Goal: Find specific page/section: Find specific page/section

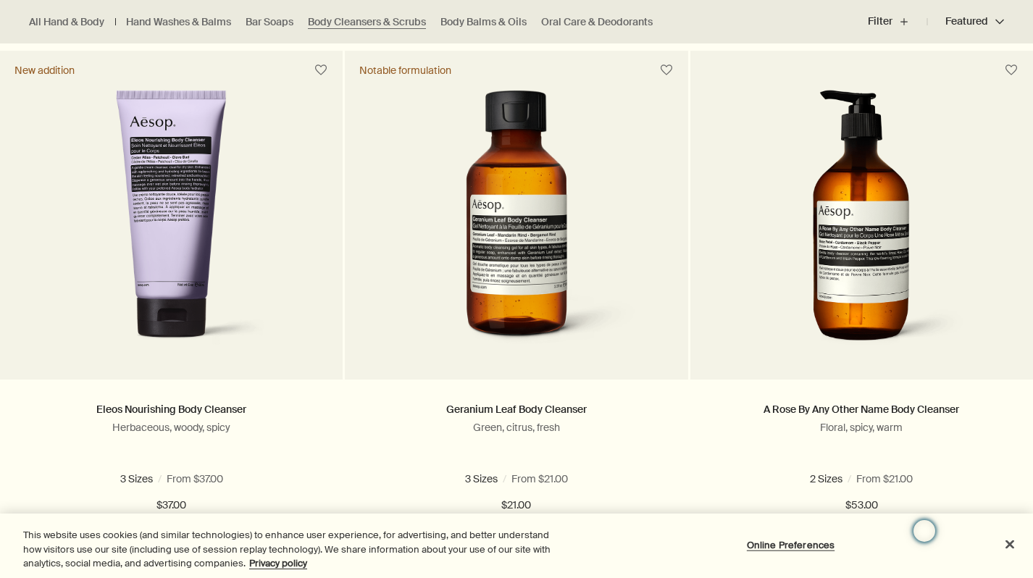
scroll to position [465, 0]
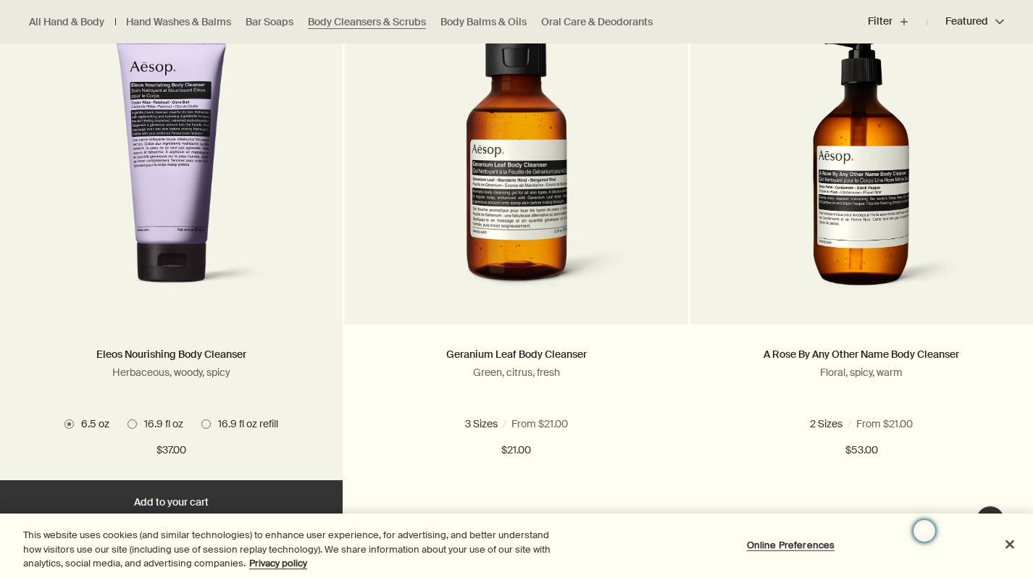
click at [196, 164] on img at bounding box center [171, 169] width 233 height 268
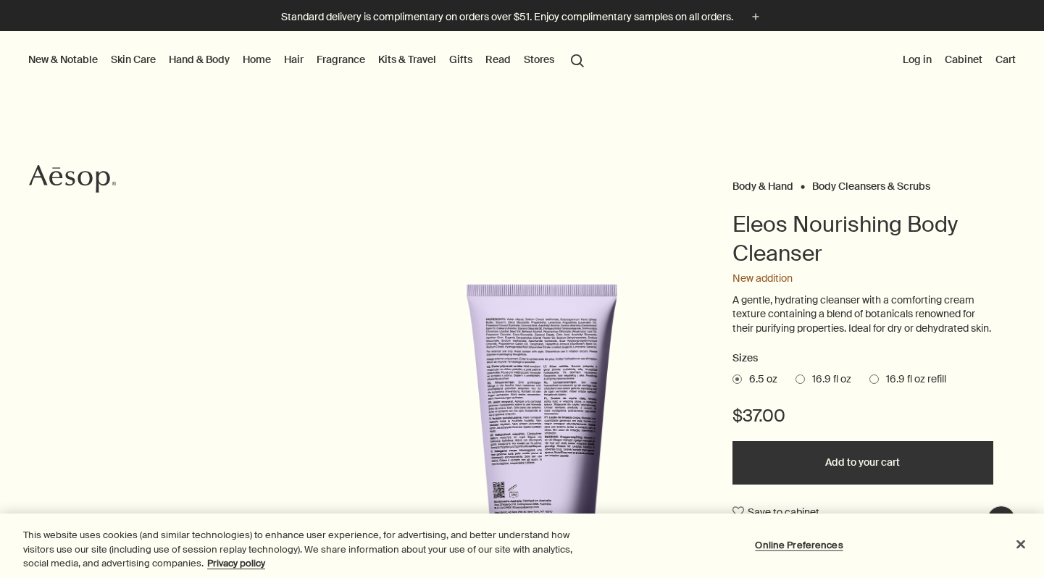
drag, startPoint x: 524, startPoint y: 369, endPoint x: 1074, endPoint y: 219, distance: 569.9
click at [1043, 219] on html "Skip to main content Standard delivery is complimentary on orders over $51. Enj…" at bounding box center [522, 289] width 1044 height 578
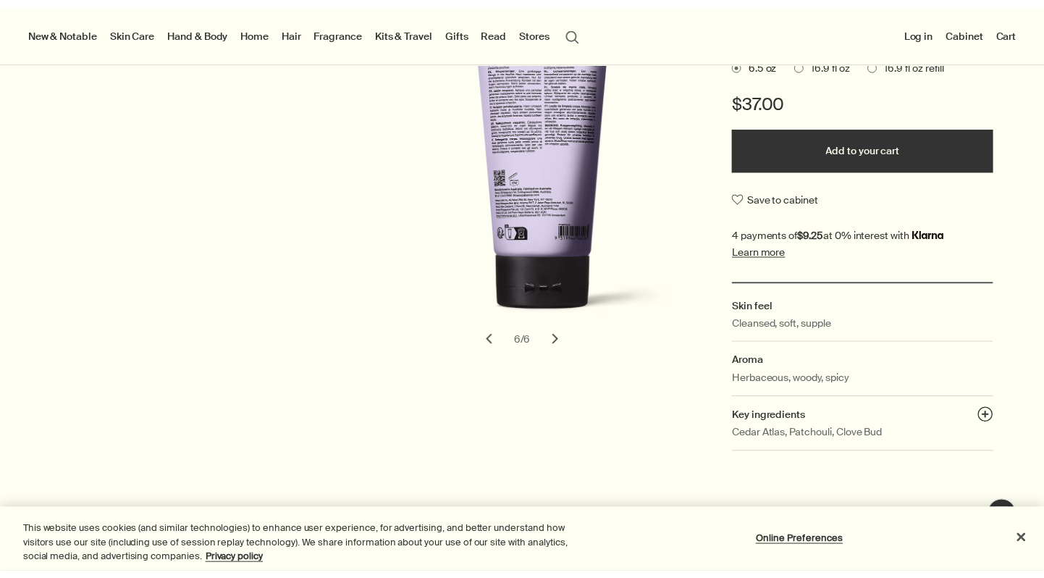
scroll to position [288, 0]
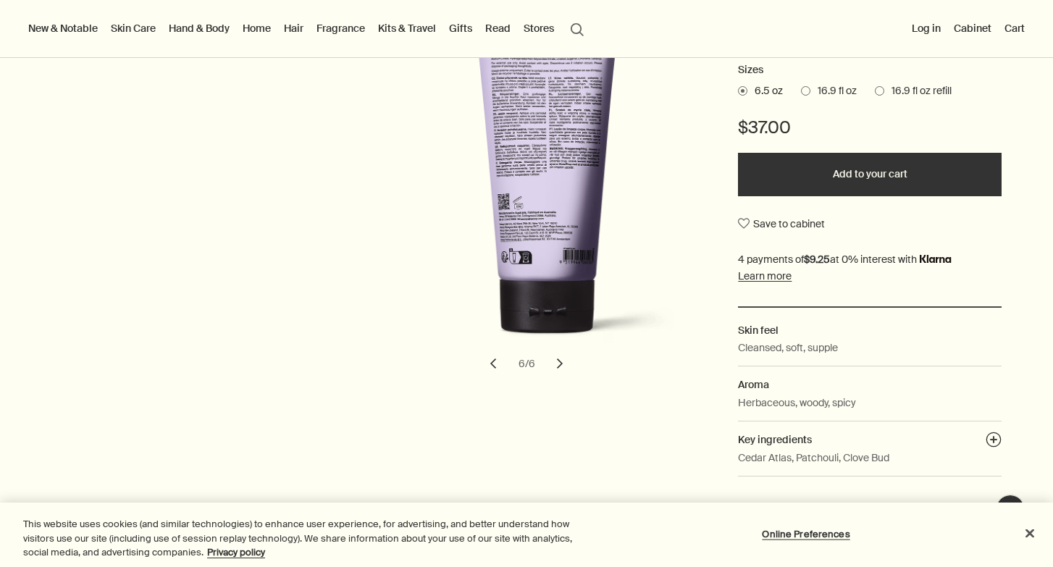
click at [493, 380] on button "chevron" at bounding box center [493, 364] width 32 height 32
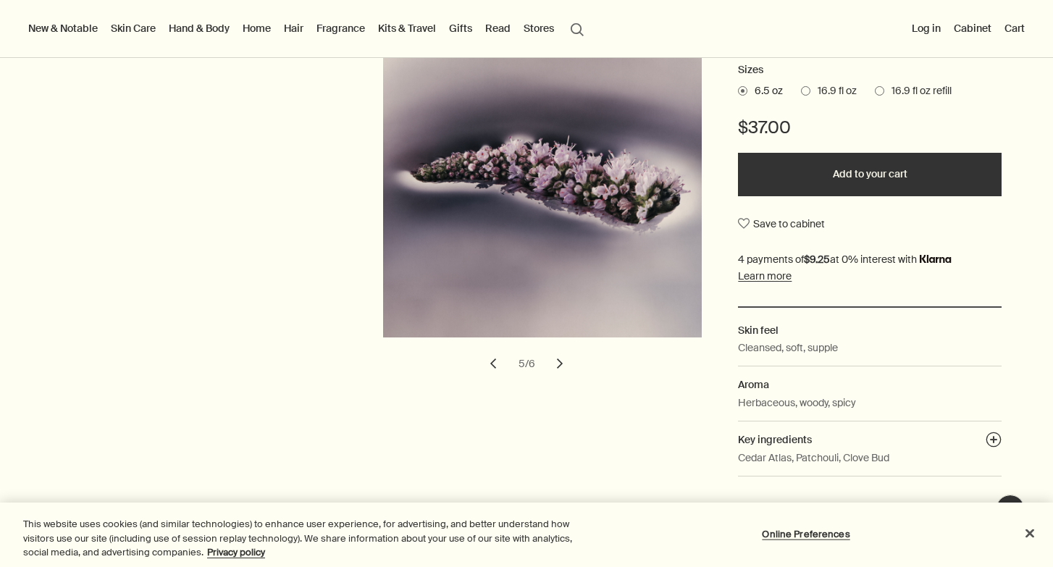
click at [493, 380] on button "chevron" at bounding box center [493, 364] width 32 height 32
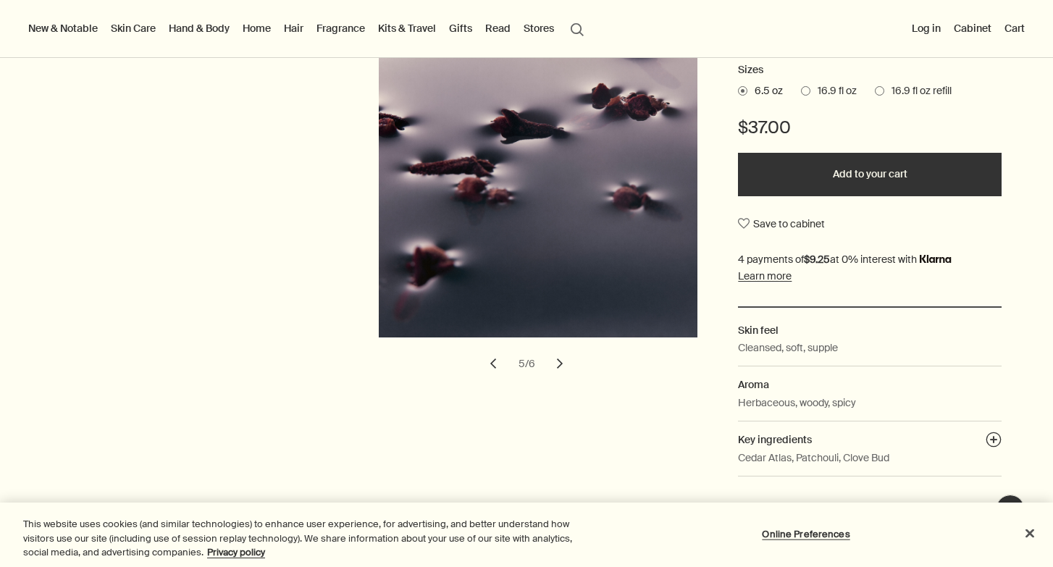
click at [493, 380] on button "chevron" at bounding box center [493, 364] width 32 height 32
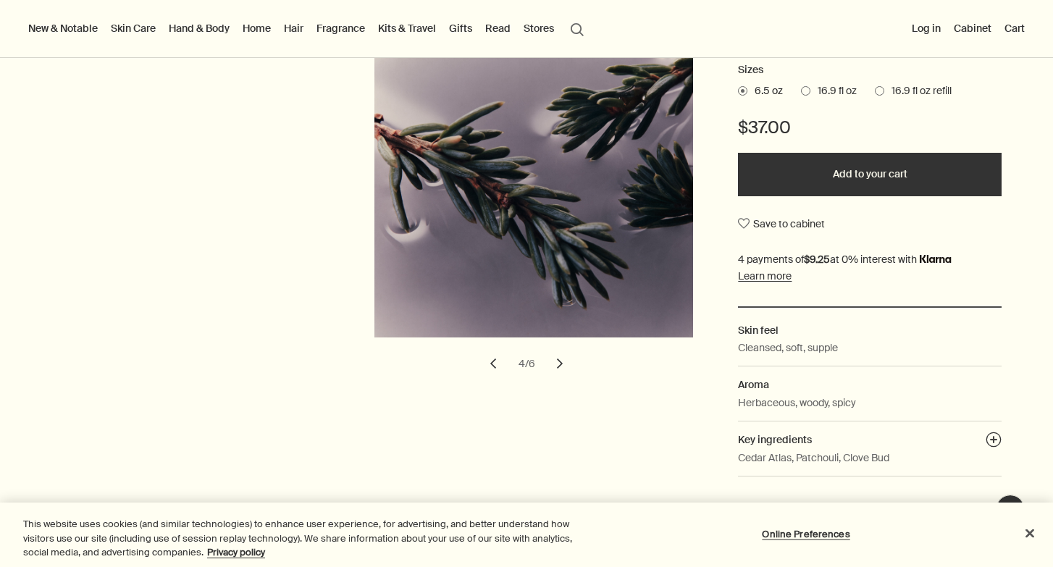
click at [493, 380] on button "chevron" at bounding box center [493, 364] width 32 height 32
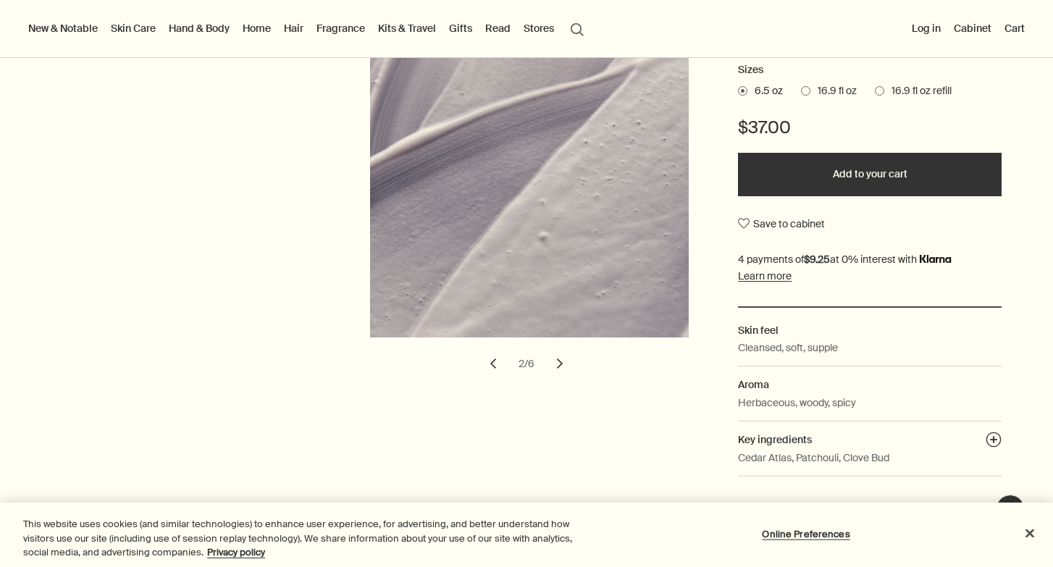
click at [493, 380] on button "chevron" at bounding box center [493, 364] width 32 height 32
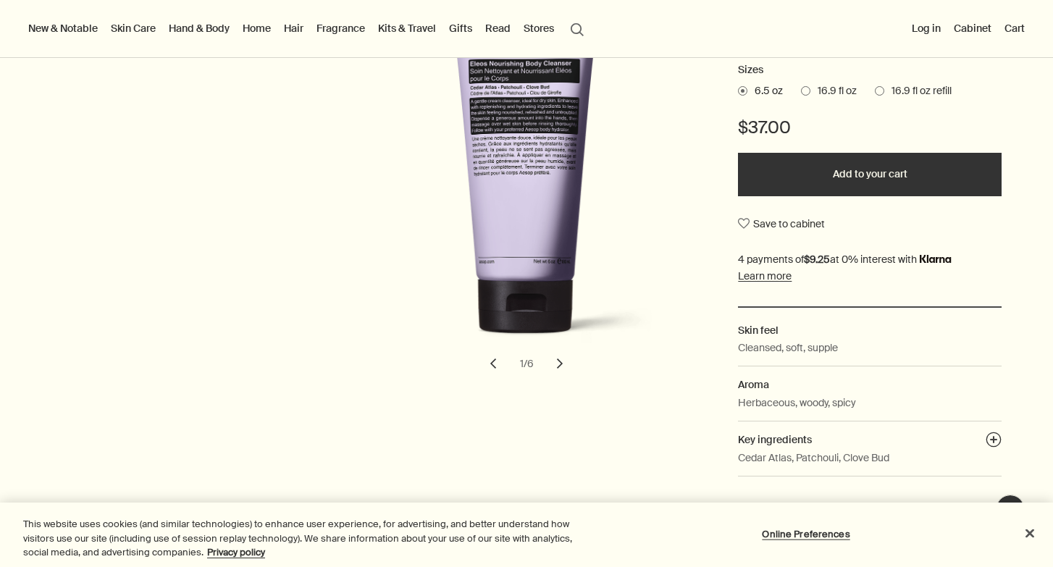
click at [493, 380] on button "chevron" at bounding box center [493, 364] width 32 height 32
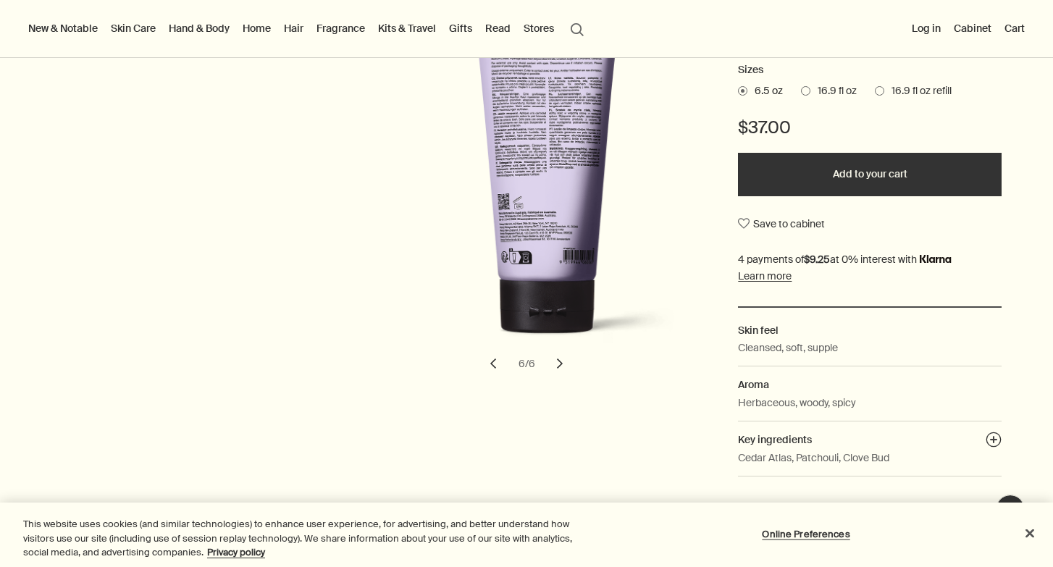
click at [493, 380] on button "chevron" at bounding box center [493, 364] width 32 height 32
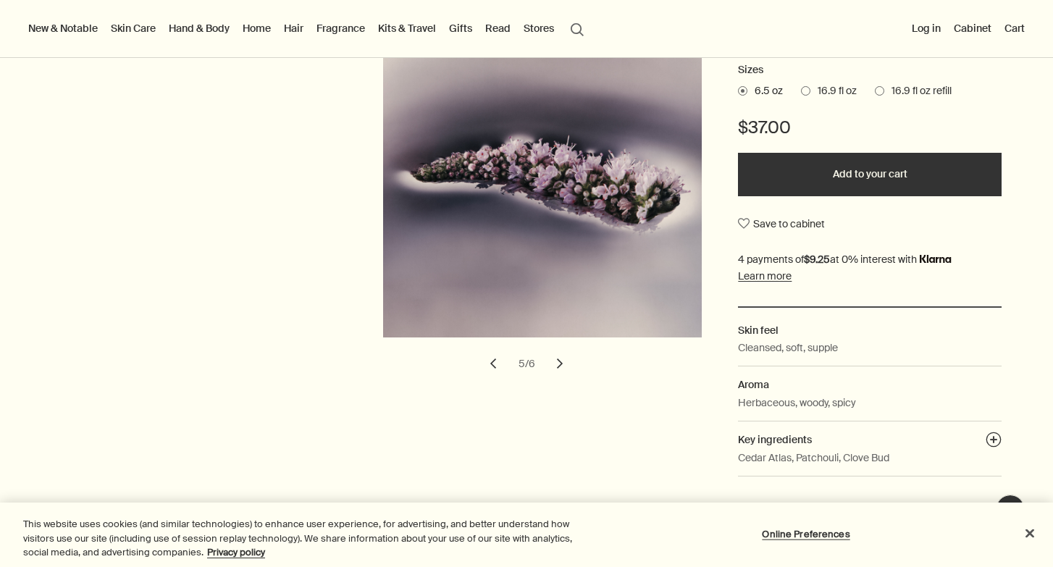
click at [566, 370] on button "chevron" at bounding box center [560, 364] width 32 height 32
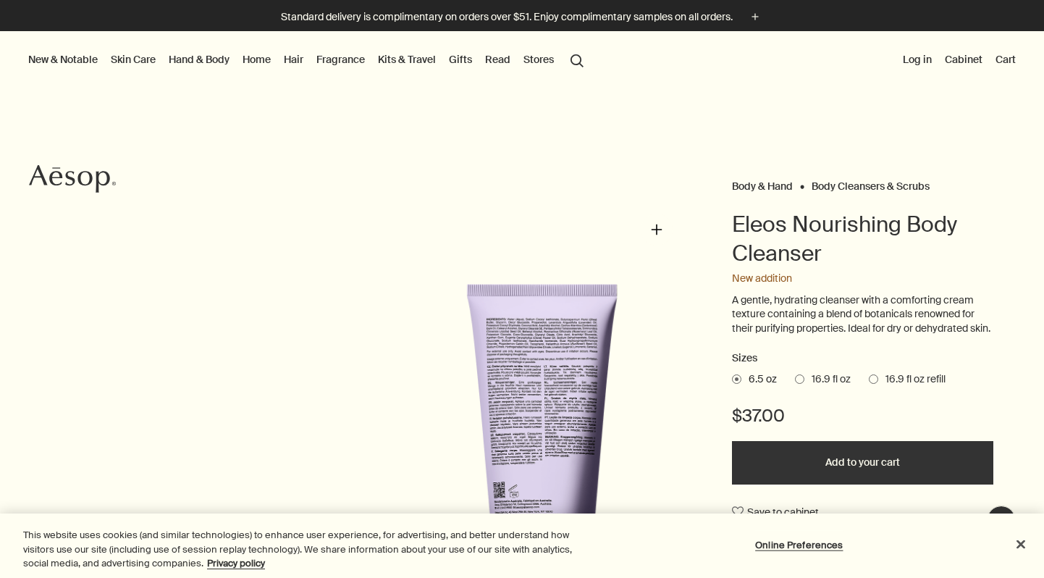
scroll to position [130, 0]
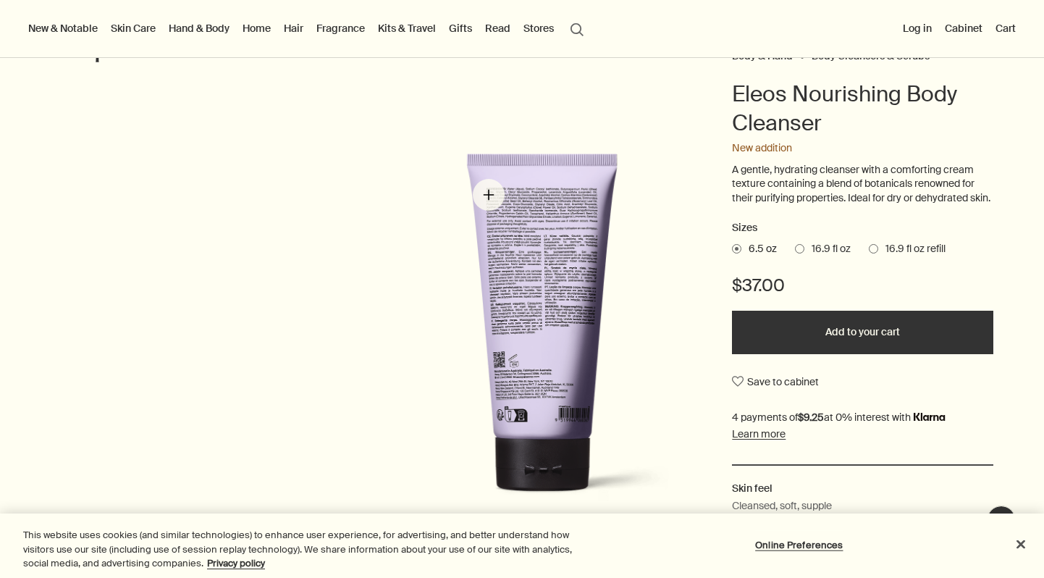
click at [489, 195] on img "Eleos Nourishing Body Cleanser" at bounding box center [542, 336] width 319 height 367
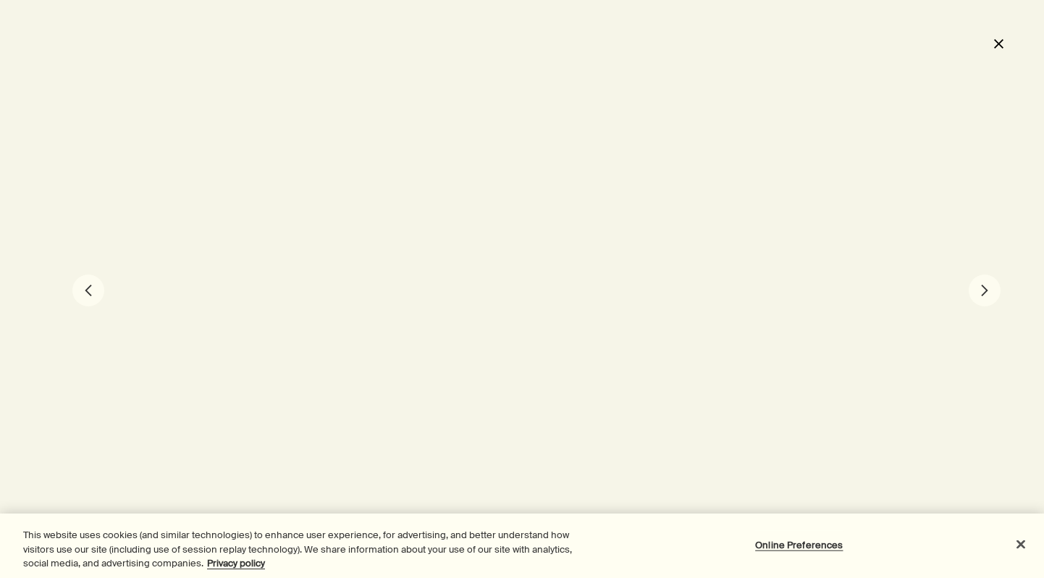
click at [1002, 44] on button "close" at bounding box center [998, 43] width 17 height 25
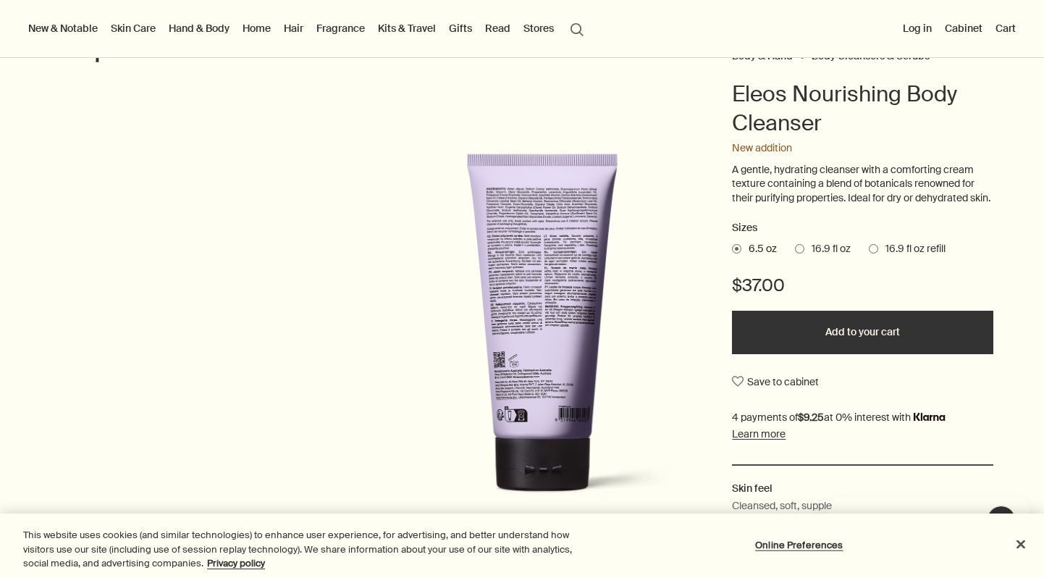
scroll to position [0, 0]
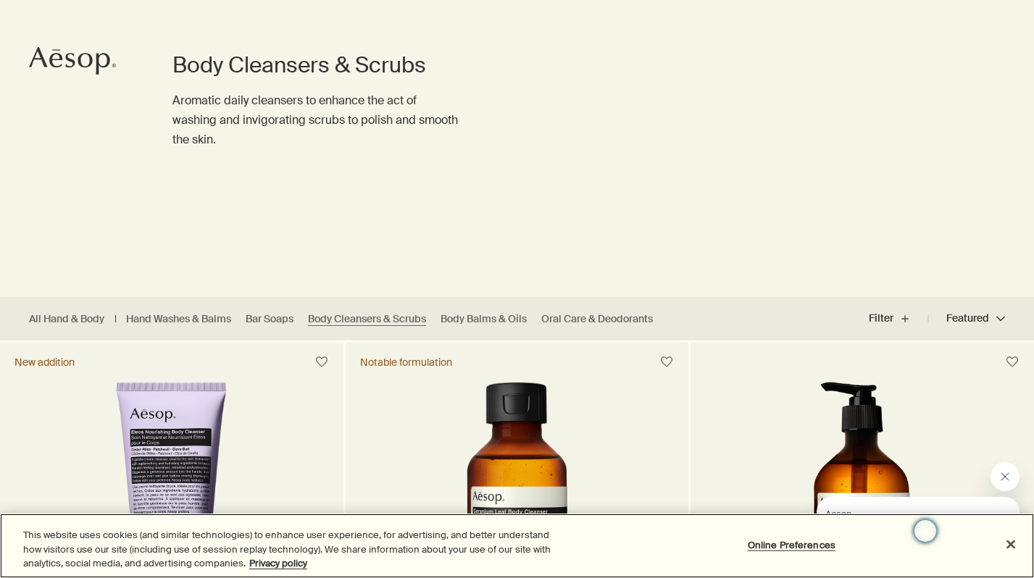
scroll to position [118, 0]
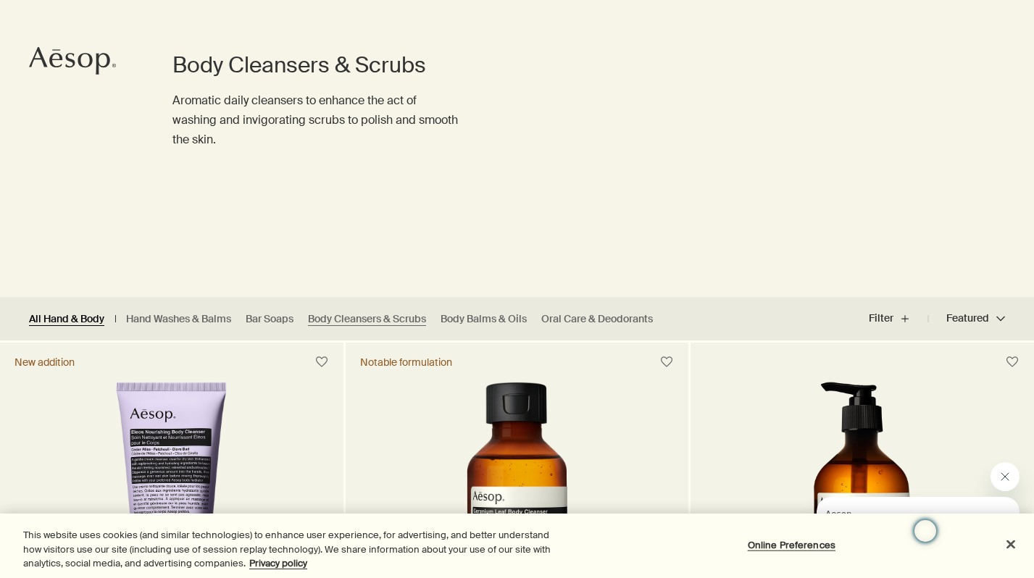
click at [47, 322] on link "All Hand & Body" at bounding box center [66, 319] width 75 height 14
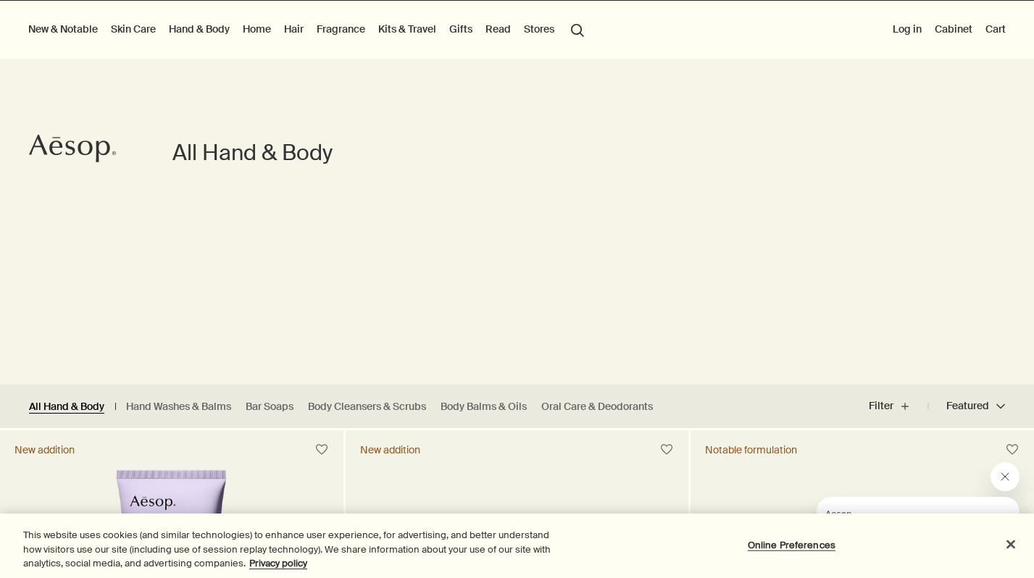
scroll to position [221, 0]
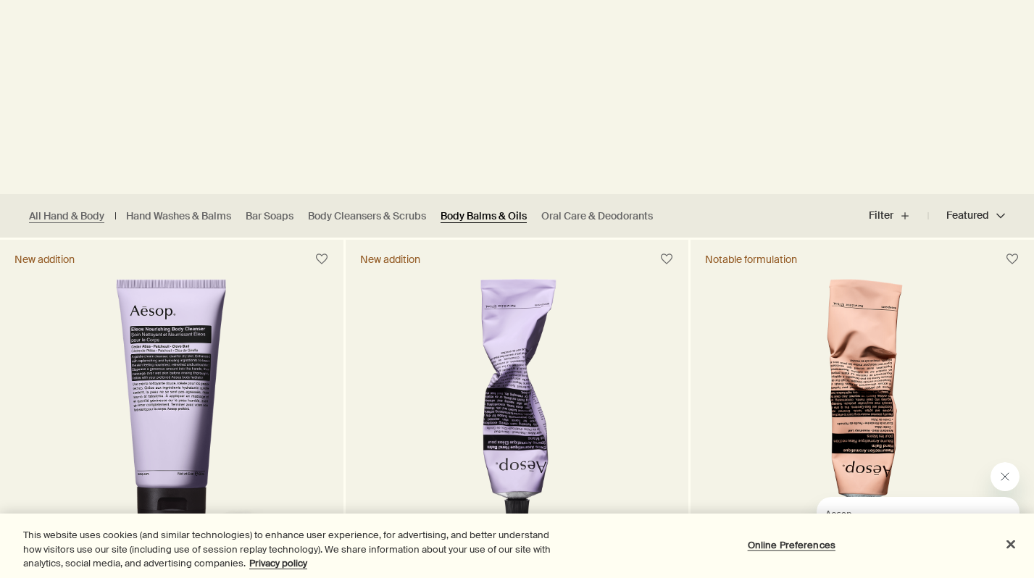
click at [487, 212] on link "Body Balms & Oils" at bounding box center [483, 216] width 86 height 14
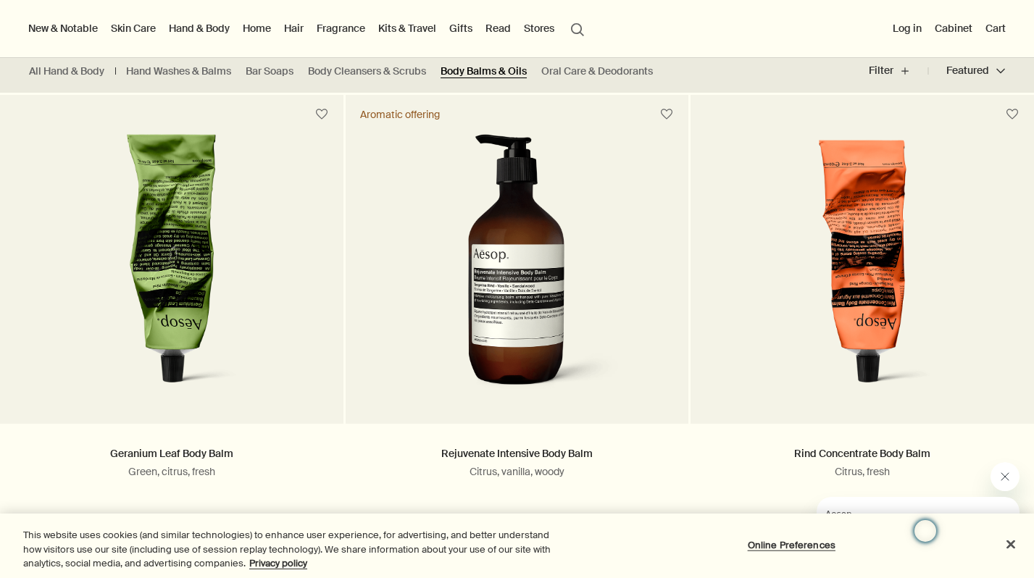
scroll to position [349, 0]
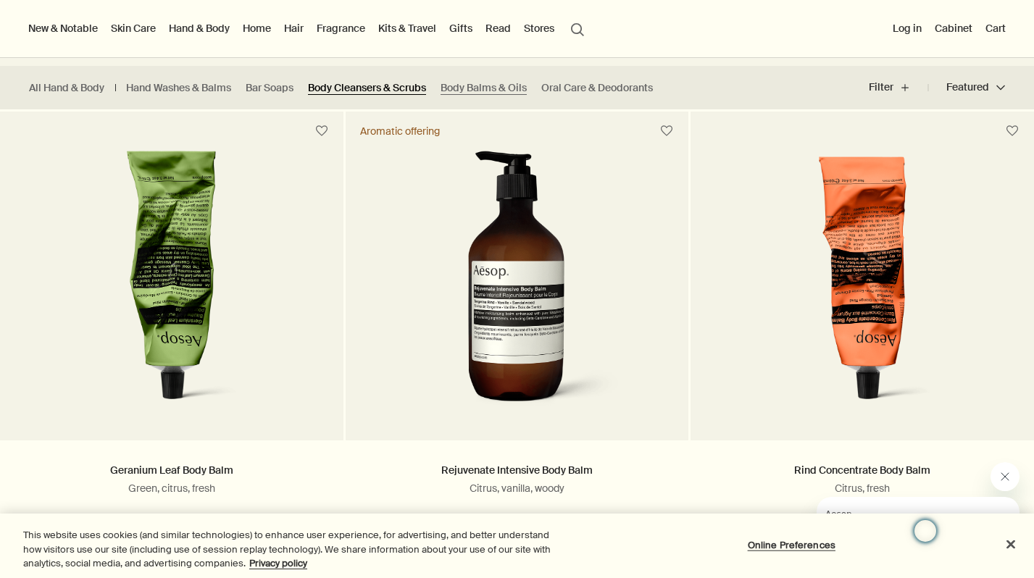
click at [378, 91] on link "Body Cleansers & Scrubs" at bounding box center [367, 88] width 118 height 14
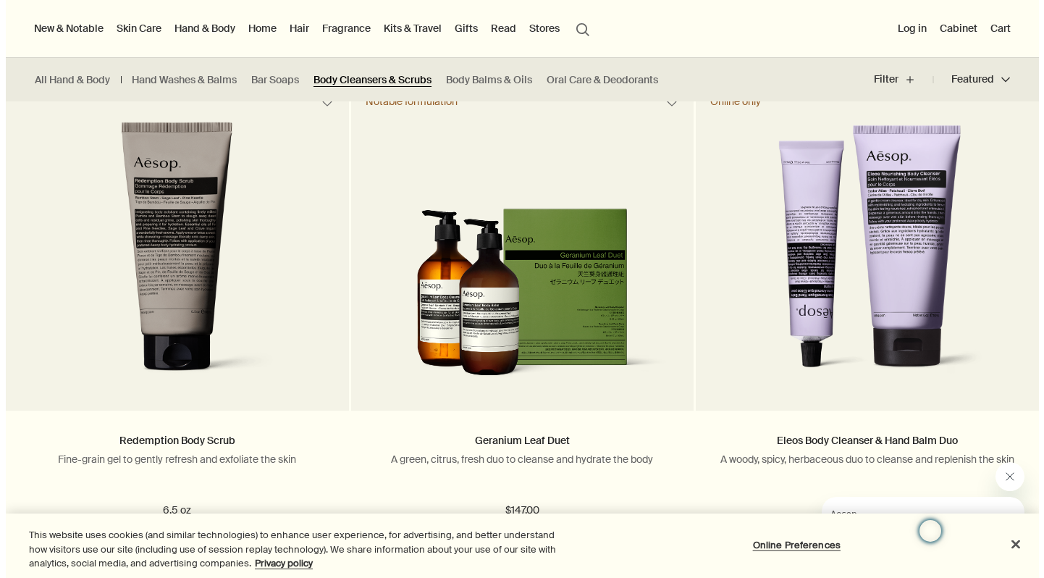
scroll to position [1418, 0]
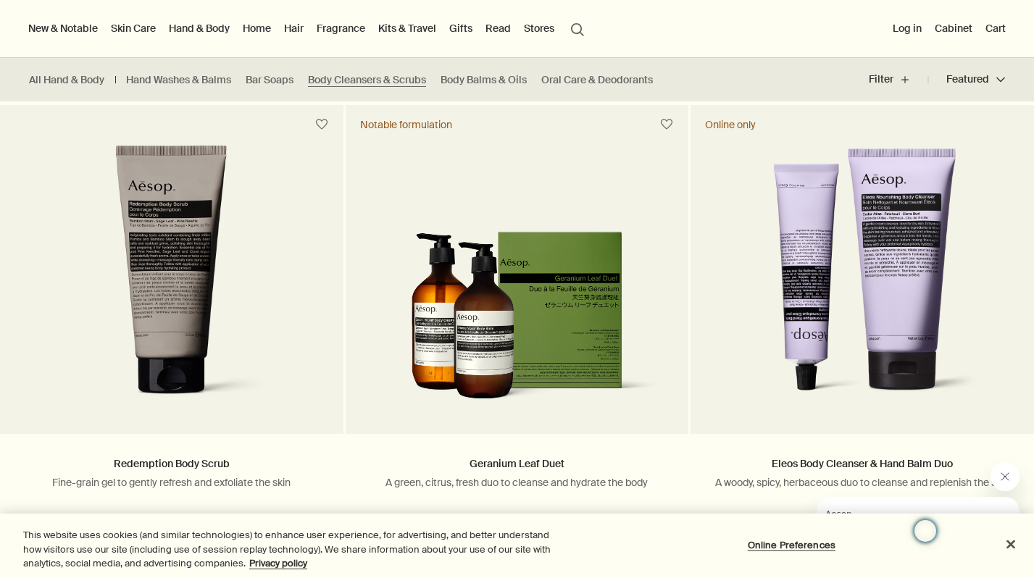
click at [201, 25] on link "Hand & Body" at bounding box center [199, 28] width 67 height 19
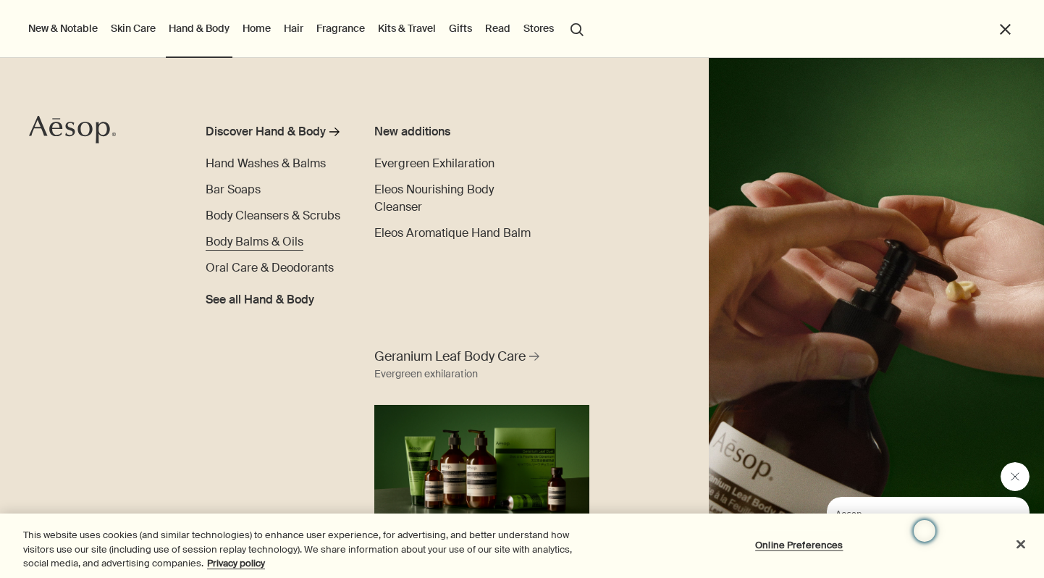
click at [254, 240] on span "Body Balms & Oils" at bounding box center [255, 241] width 98 height 15
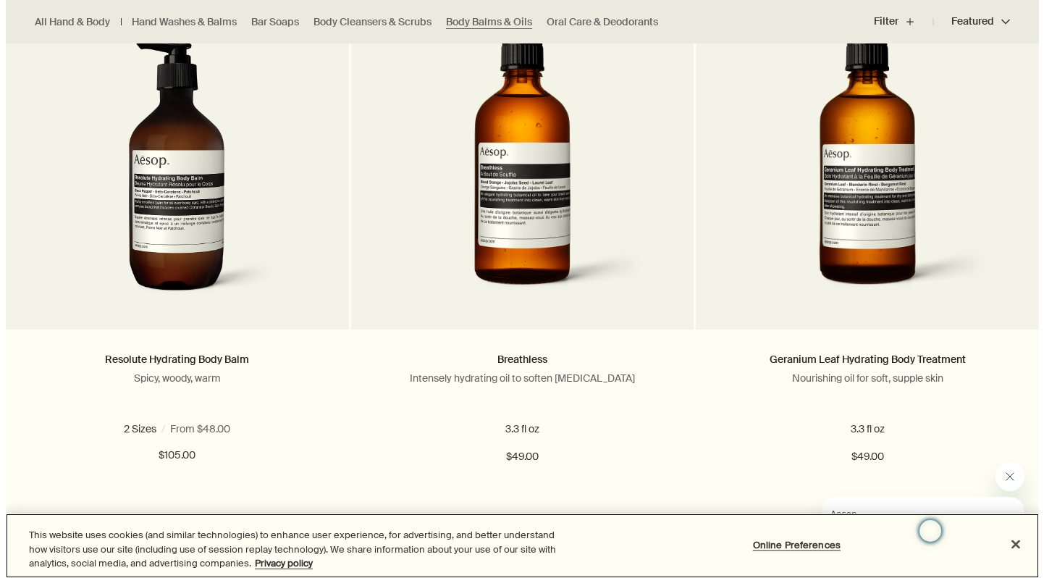
scroll to position [771, 0]
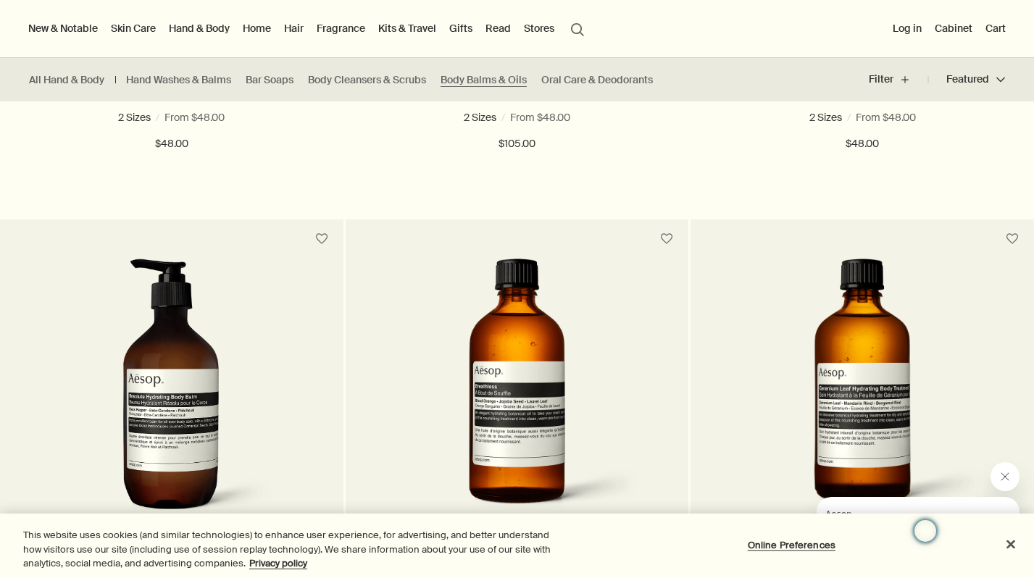
click at [126, 28] on link "Skin Care" at bounding box center [133, 28] width 51 height 19
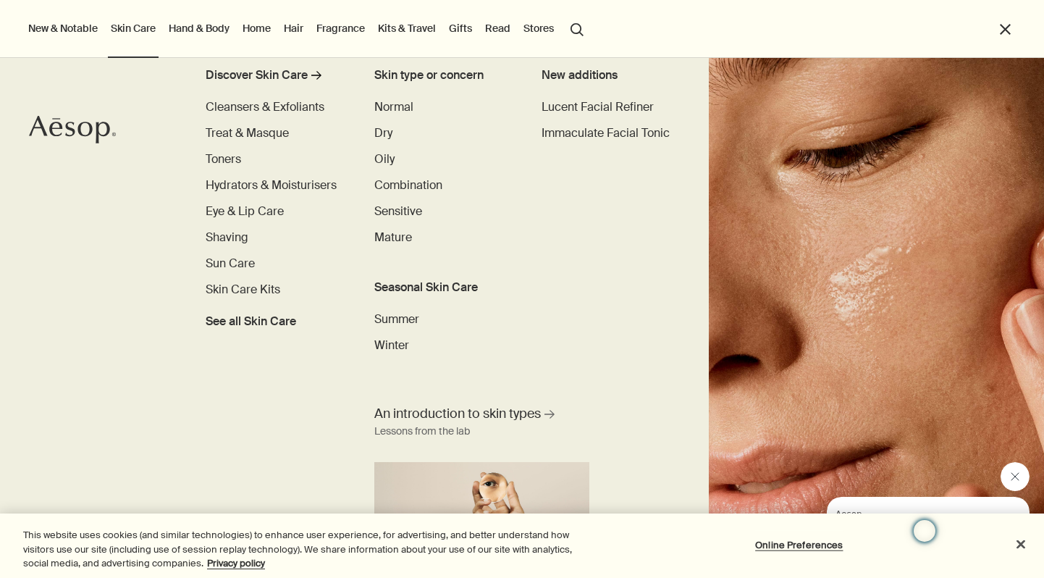
scroll to position [60, 0]
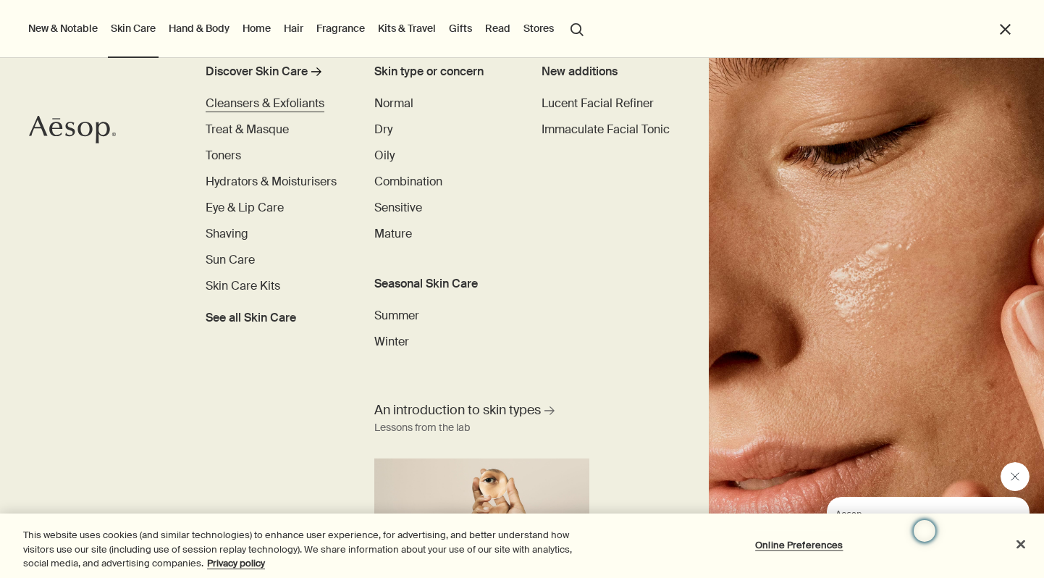
click at [280, 103] on span "Cleansers & Exfoliants" at bounding box center [265, 103] width 119 height 15
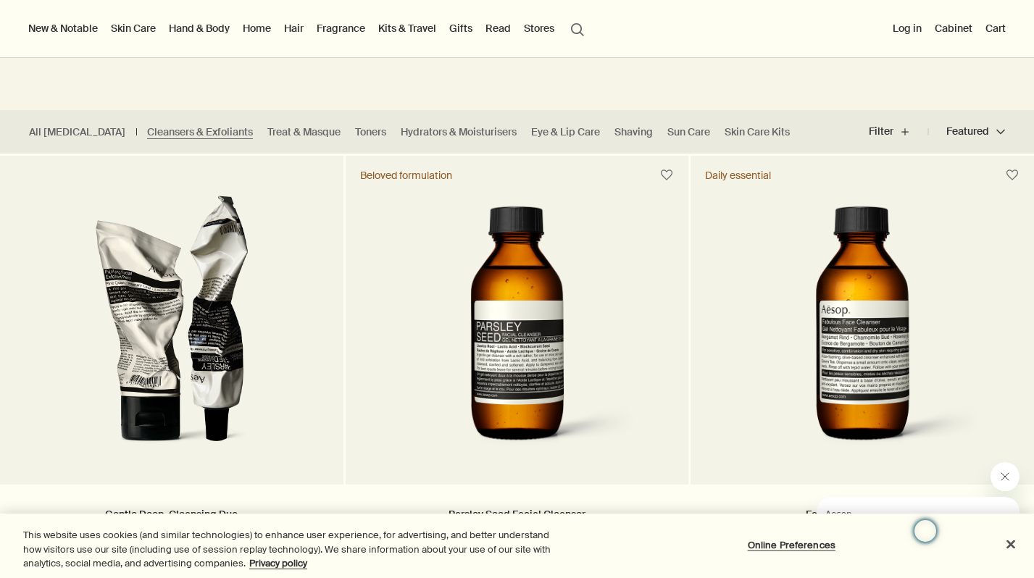
click at [193, 28] on link "Hand & Body" at bounding box center [199, 28] width 67 height 19
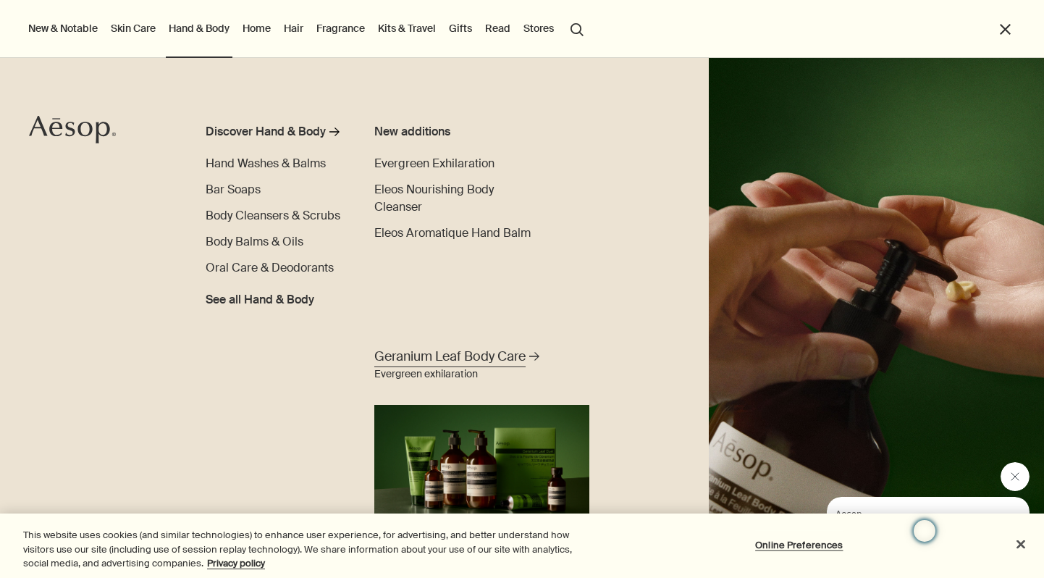
click at [484, 351] on span "Geranium Leaf Body Care" at bounding box center [449, 357] width 151 height 18
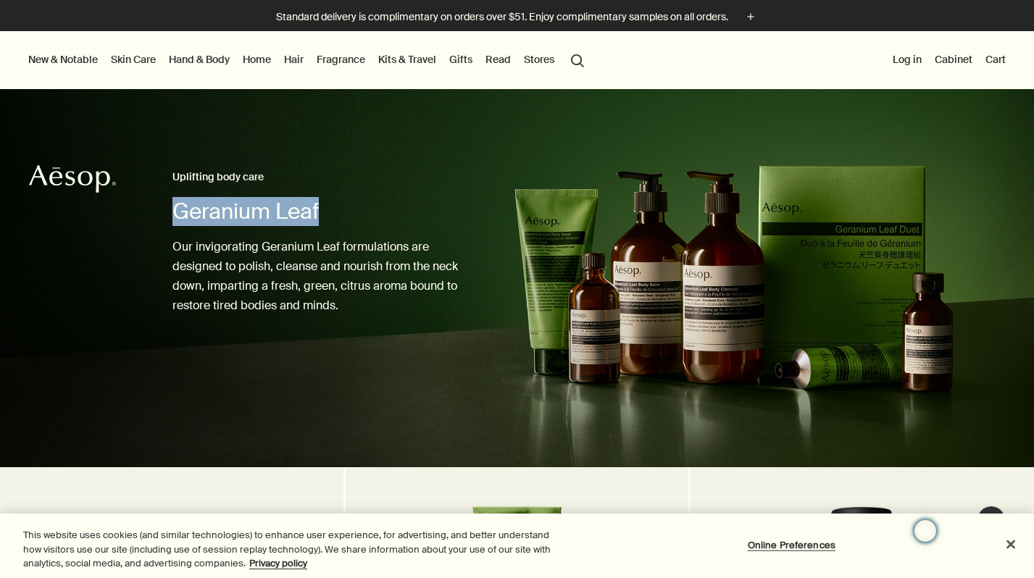
drag, startPoint x: 175, startPoint y: 205, endPoint x: 319, endPoint y: 205, distance: 144.1
click at [319, 205] on h1 "Geranium Leaf" at bounding box center [315, 211] width 287 height 29
copy h1 "Geranium Leaf"
click at [569, 62] on button "search Search" at bounding box center [577, 60] width 26 height 28
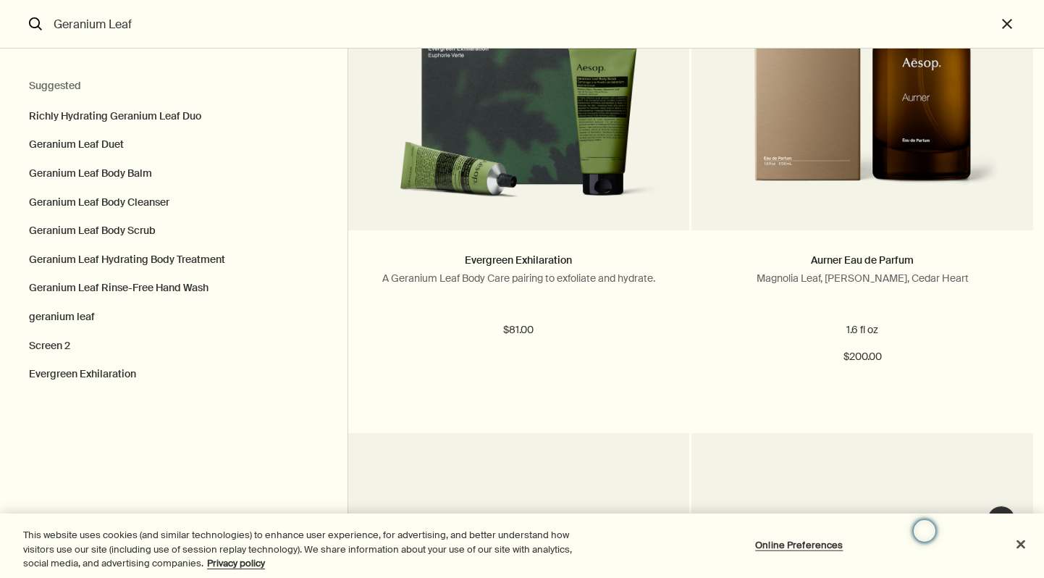
scroll to position [2306, 0]
type input "Geranium Leaf"
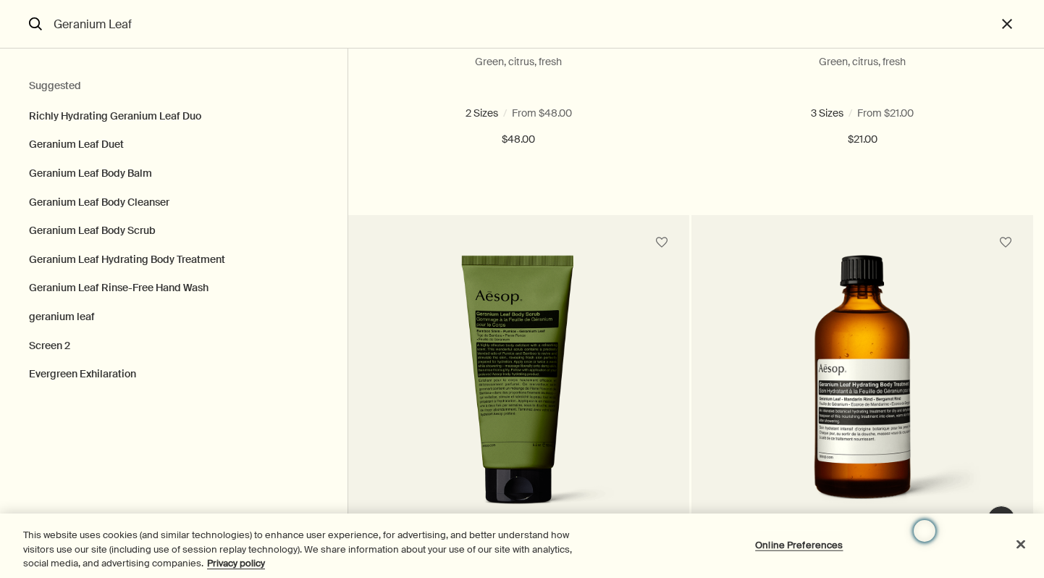
scroll to position [0, 0]
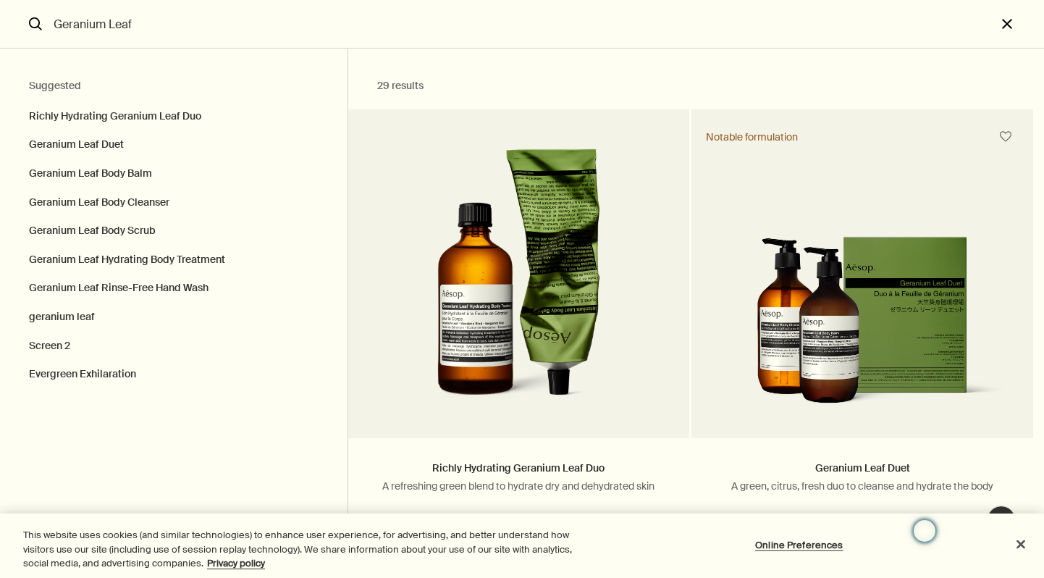
click at [1010, 23] on button "close" at bounding box center [1021, 24] width 48 height 49
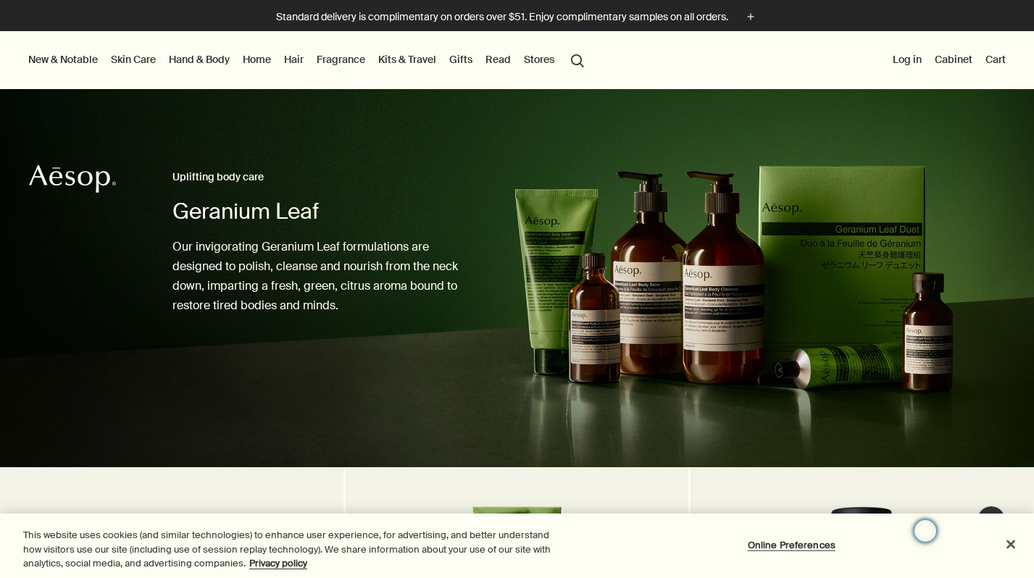
click at [202, 56] on link "Hand & Body" at bounding box center [199, 59] width 67 height 19
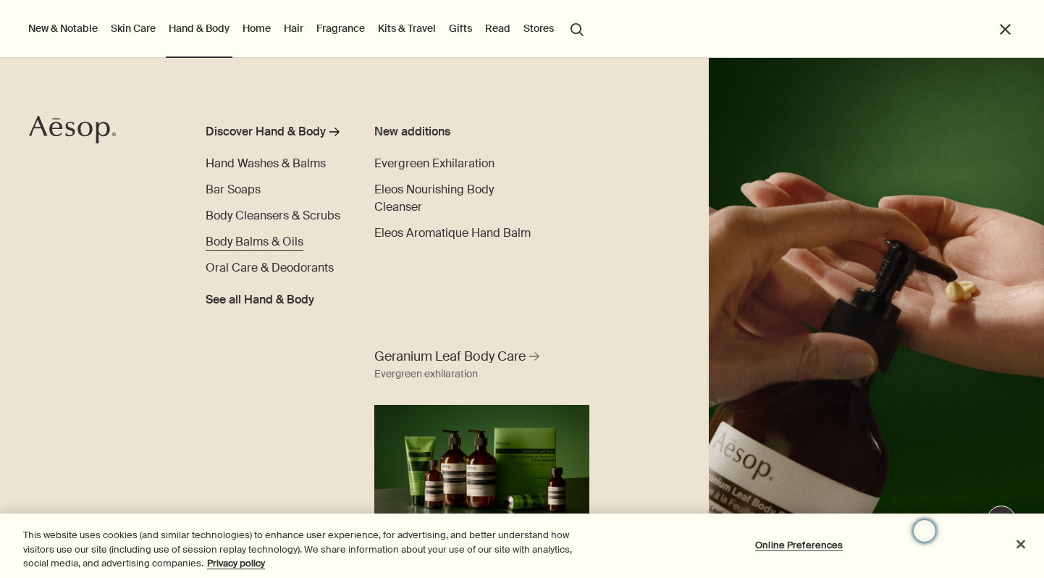
click at [235, 242] on span "Body Balms & Oils" at bounding box center [255, 241] width 98 height 15
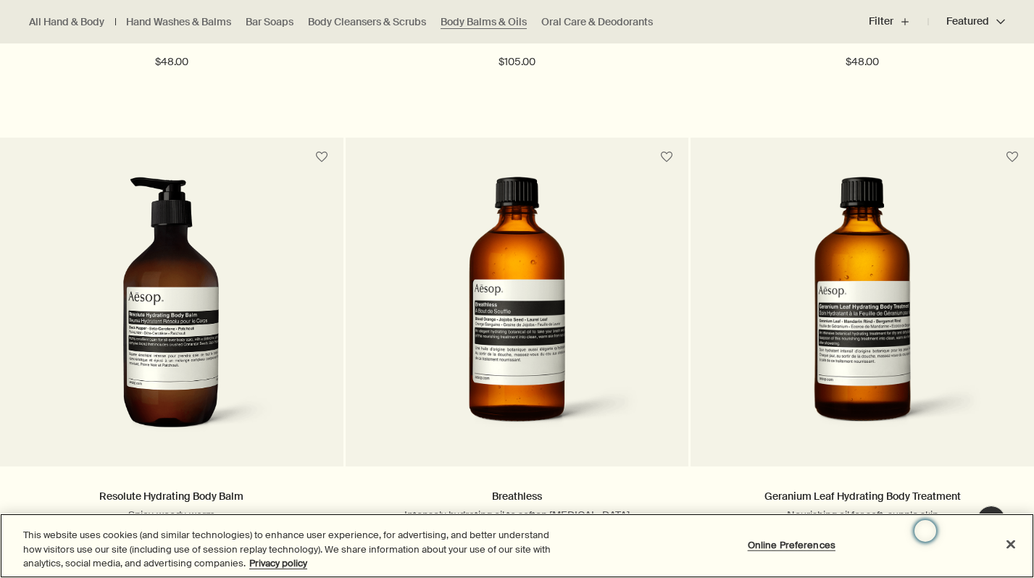
scroll to position [869, 0]
